Goal: Information Seeking & Learning: Learn about a topic

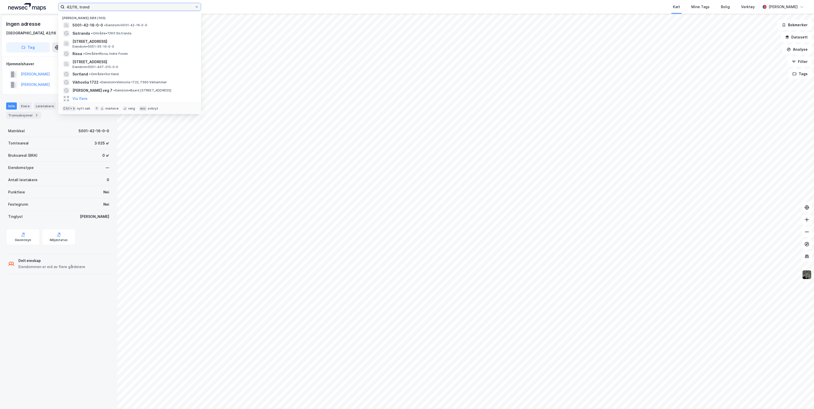
drag, startPoint x: 143, startPoint y: 8, endPoint x: 42, endPoint y: 2, distance: 101.5
click at [42, 1] on div "42/16, [PERSON_NAME] søk [PHONE_NUMBER] • Eiendom • 5001-42-16-0-0 Sistranda • …" at bounding box center [407, 7] width 814 height 14
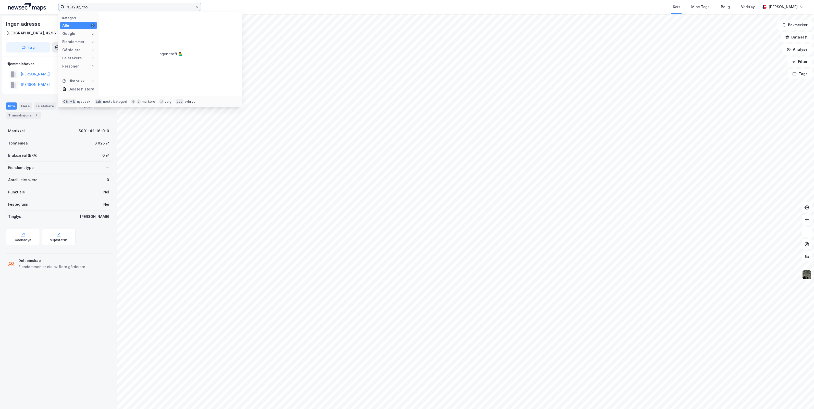
click at [70, 7] on input "43/292, tro" at bounding box center [130, 7] width 130 height 8
type input "423/292, tro"
click at [143, 25] on span "[STREET_ADDRESS]" at bounding box center [174, 25] width 122 height 6
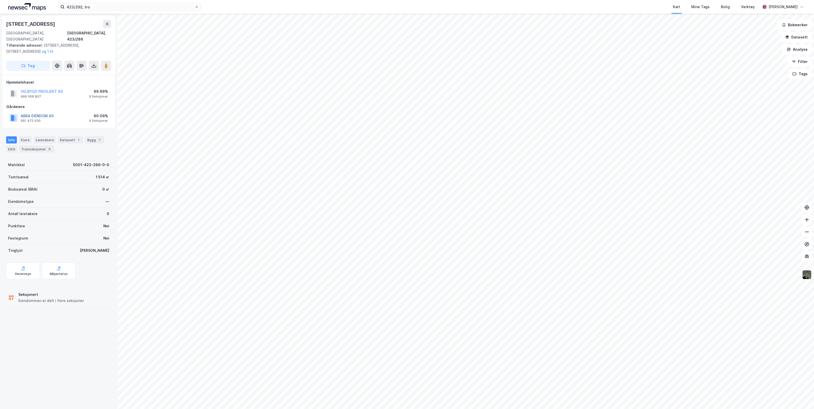
click at [0, 0] on button "ABRA EIENDOM AS" at bounding box center [0, 0] width 0 height 0
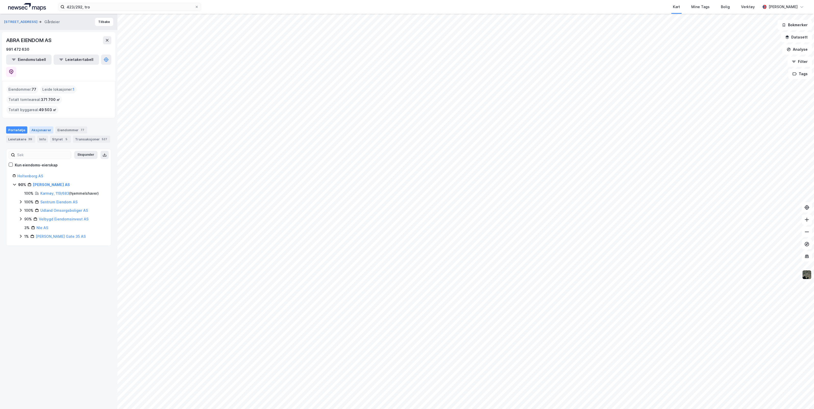
click at [40, 127] on div "Aksjonærer" at bounding box center [41, 130] width 24 height 7
click at [97, 21] on button "Tilbake" at bounding box center [104, 22] width 18 height 8
